Goal: Information Seeking & Learning: Learn about a topic

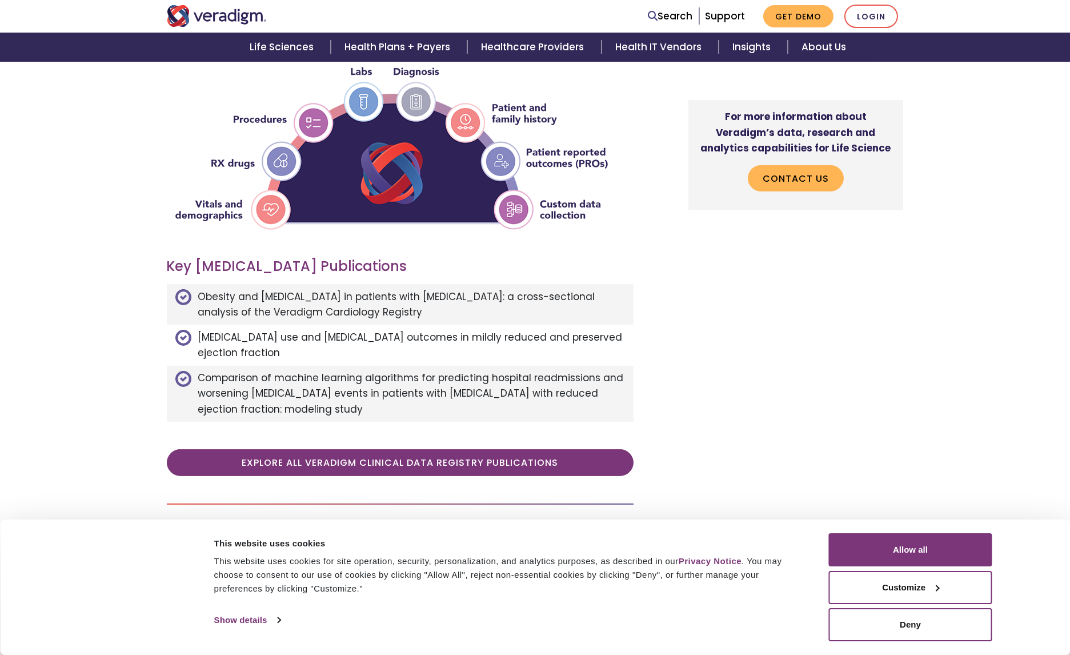
scroll to position [940, 0]
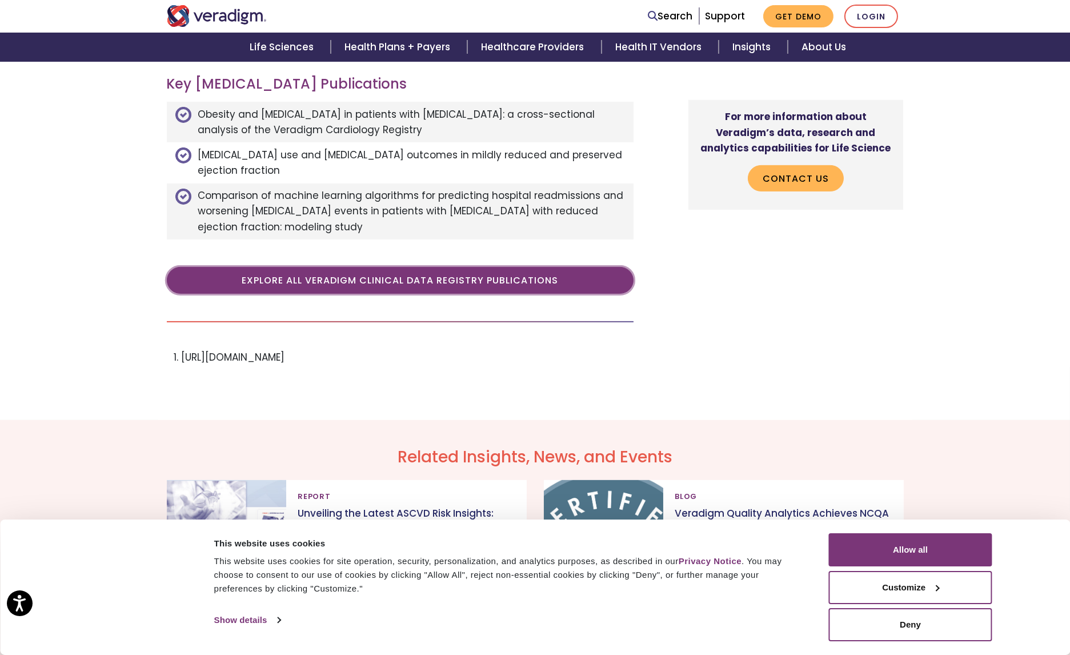
click at [568, 267] on link "Explore All Veradigm Clinical Data Registry Publications" at bounding box center [400, 280] width 467 height 26
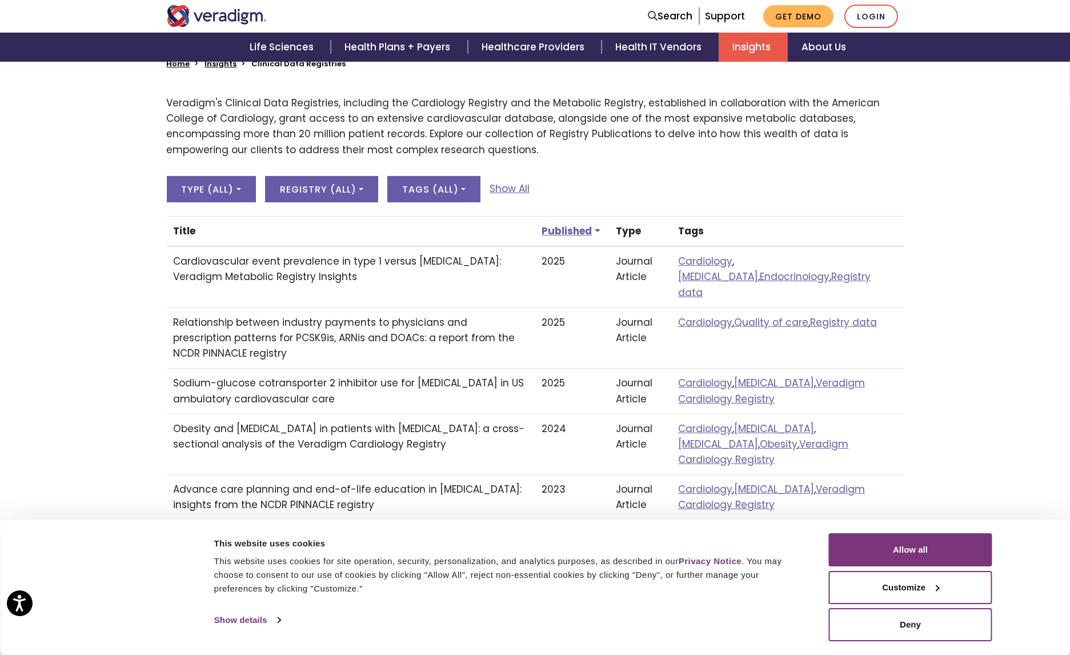
scroll to position [336, 0]
click at [433, 258] on td "Cardiovascular event prevalence in type 1 versus [MEDICAL_DATA]: Veradigm Metab…" at bounding box center [351, 275] width 368 height 61
click at [643, 274] on td "Journal Article" at bounding box center [641, 275] width 62 height 61
